Goal: Find specific page/section: Find specific page/section

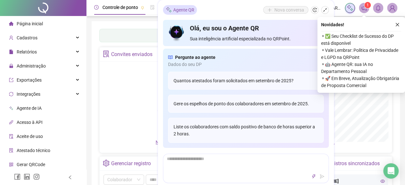
click at [95, 94] on div "Painel de controle Contabilidade Convites enviados Não há dados Não há dados No…" at bounding box center [246, 154] width 308 height 267
click at [394, 22] on button "button" at bounding box center [398, 25] width 8 height 8
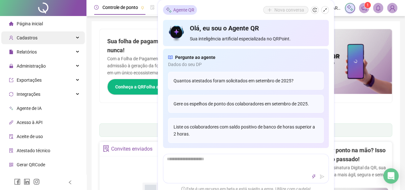
click at [46, 41] on div "Cadastros" at bounding box center [43, 37] width 84 height 13
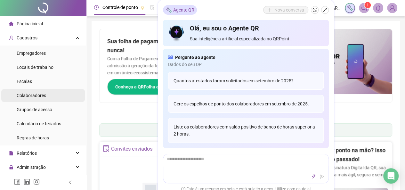
click at [44, 90] on div "Colaboradores" at bounding box center [31, 95] width 29 height 13
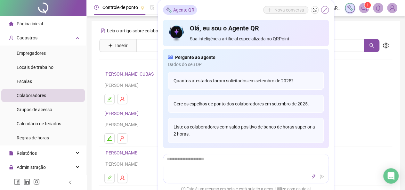
click at [325, 9] on icon "shrink" at bounding box center [325, 10] width 4 height 4
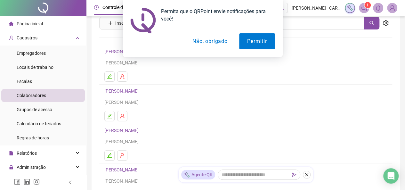
scroll to position [58, 0]
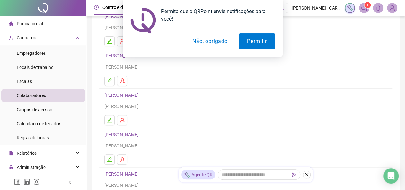
click at [214, 46] on button "Não, obrigado" at bounding box center [209, 41] width 51 height 16
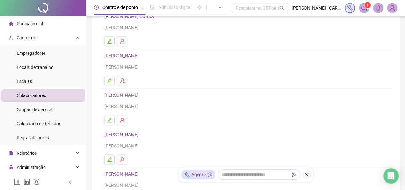
scroll to position [134, 0]
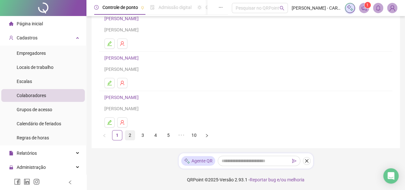
click at [133, 135] on link "2" at bounding box center [130, 135] width 10 height 10
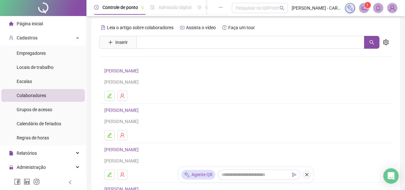
click at [141, 69] on link "[PERSON_NAME]" at bounding box center [122, 70] width 36 height 5
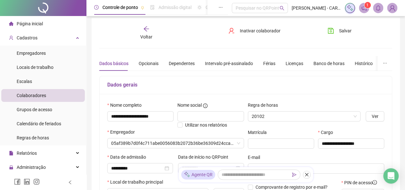
type input "****"
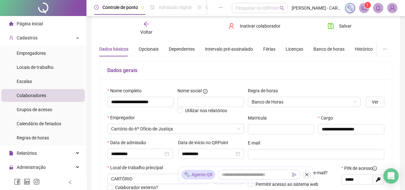
scroll to position [17, 0]
